Goal: Check status: Check status

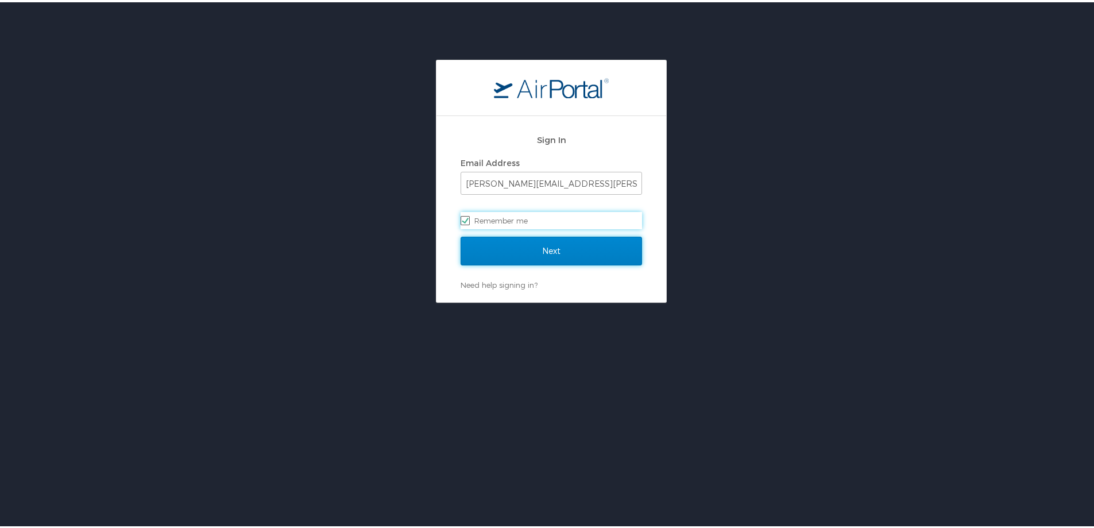
click at [555, 249] on input "Next" at bounding box center [550, 248] width 181 height 29
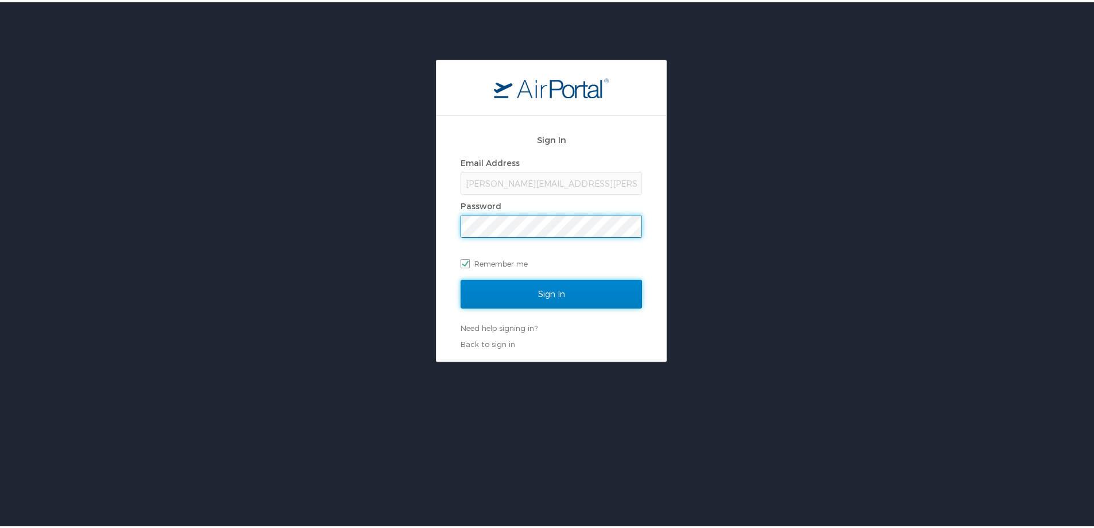
click at [524, 290] on input "Sign In" at bounding box center [550, 291] width 181 height 29
